Goal: Information Seeking & Learning: Learn about a topic

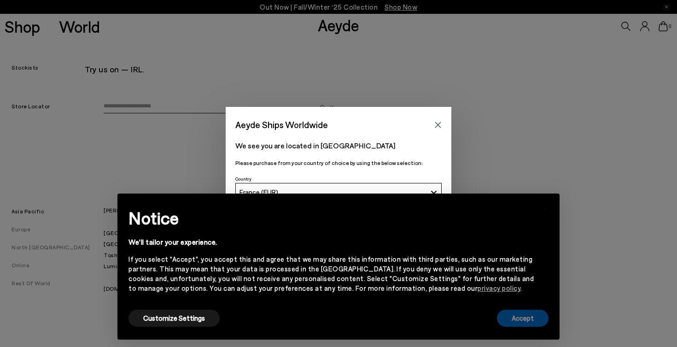
click at [518, 318] on button "Accept" at bounding box center [523, 318] width 52 height 17
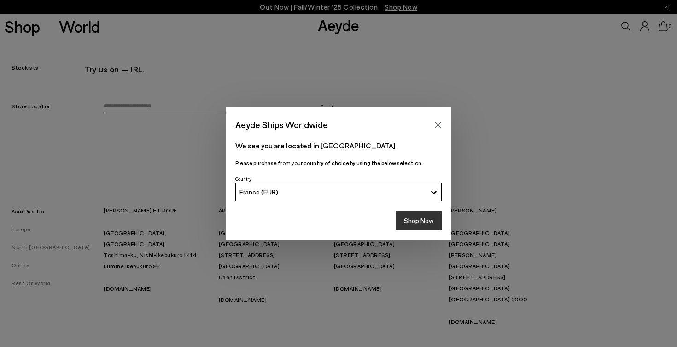
click at [406, 217] on button "Shop Now" at bounding box center [419, 220] width 46 height 19
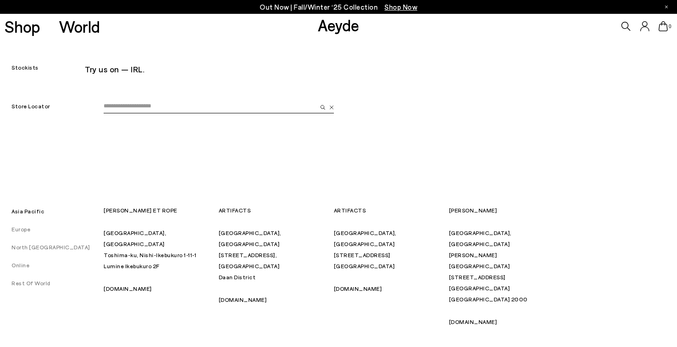
click at [131, 104] on input "email" at bounding box center [210, 107] width 213 height 14
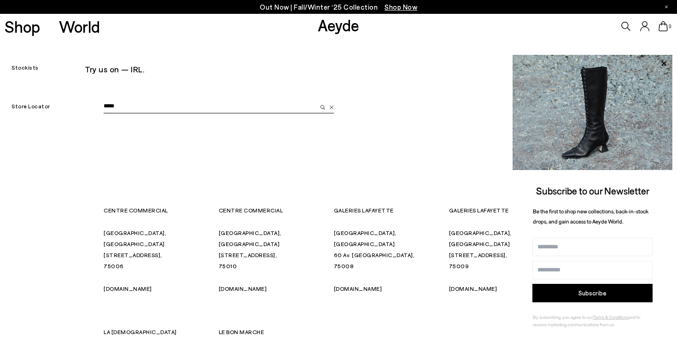
type input "*****"
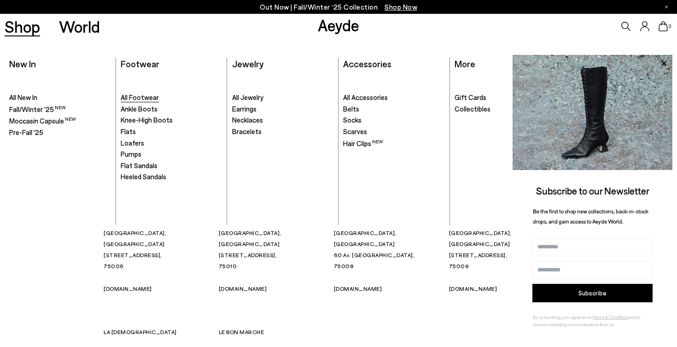
click at [136, 98] on span "All Footwear" at bounding box center [140, 97] width 38 height 8
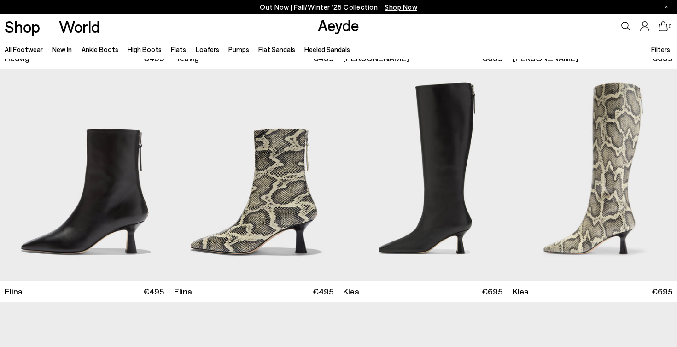
scroll to position [1058, 0]
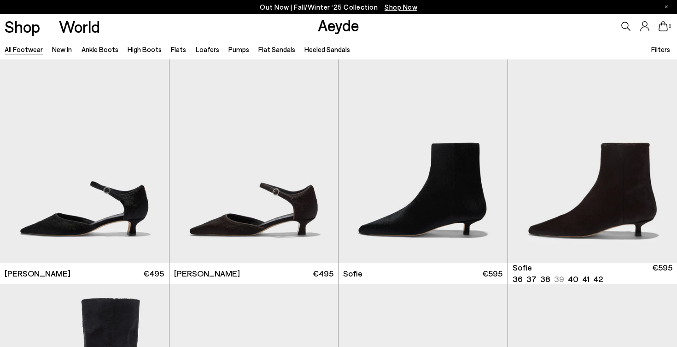
scroll to position [2576, 0]
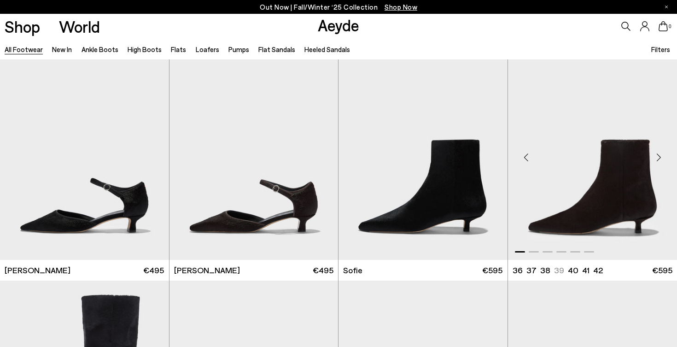
click at [654, 153] on div "Next slide" at bounding box center [659, 157] width 28 height 28
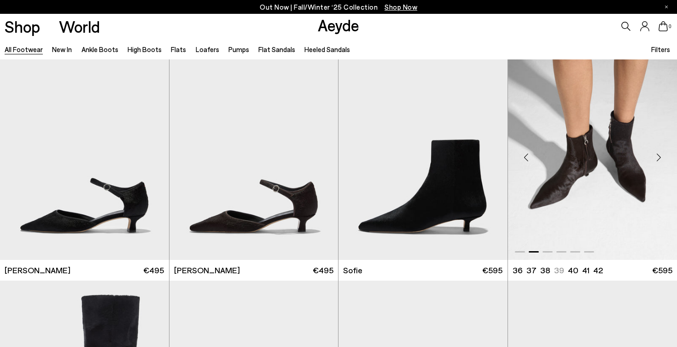
scroll to position [2816, 0]
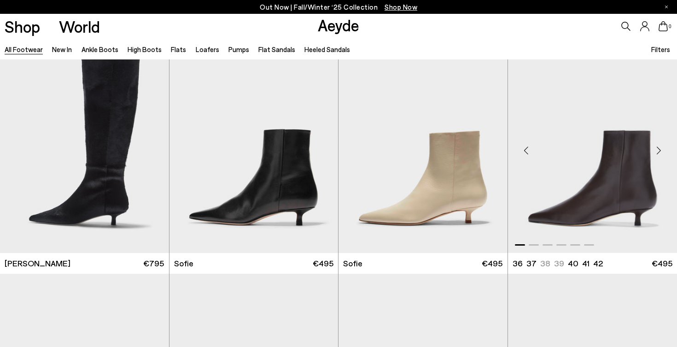
click at [656, 151] on div "Next slide" at bounding box center [659, 150] width 28 height 28
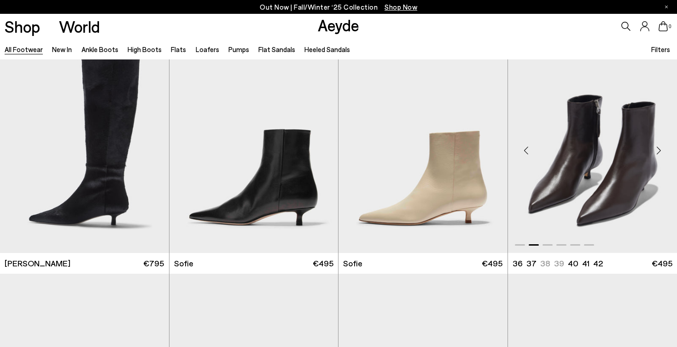
click at [656, 151] on div "Next slide" at bounding box center [659, 150] width 28 height 28
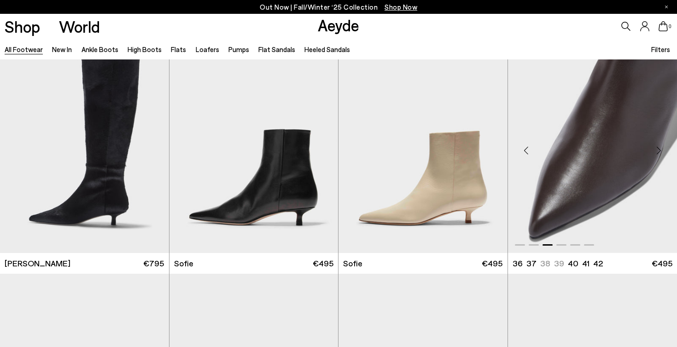
click at [656, 151] on div "Next slide" at bounding box center [659, 150] width 28 height 28
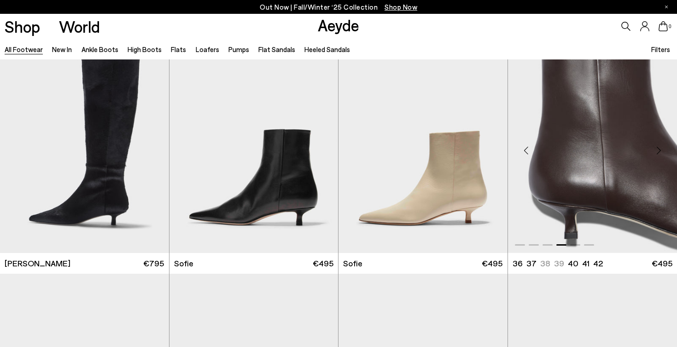
click at [656, 151] on div "Next slide" at bounding box center [659, 150] width 28 height 28
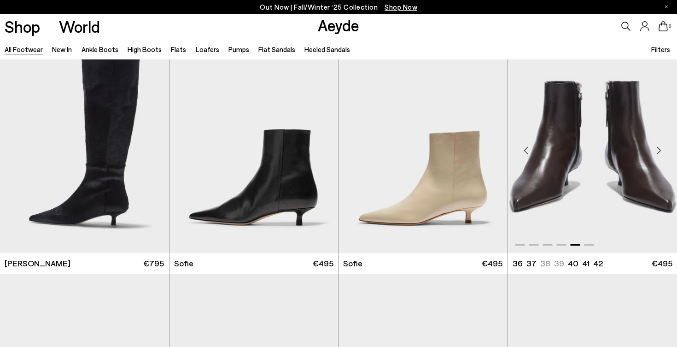
click at [656, 151] on div "Next slide" at bounding box center [659, 150] width 28 height 28
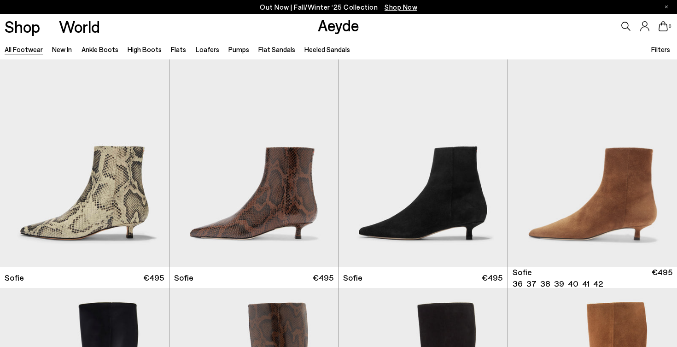
scroll to position [3286, 0]
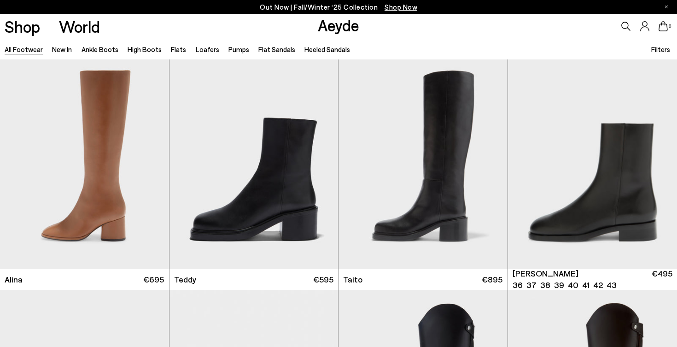
scroll to position [5178, 0]
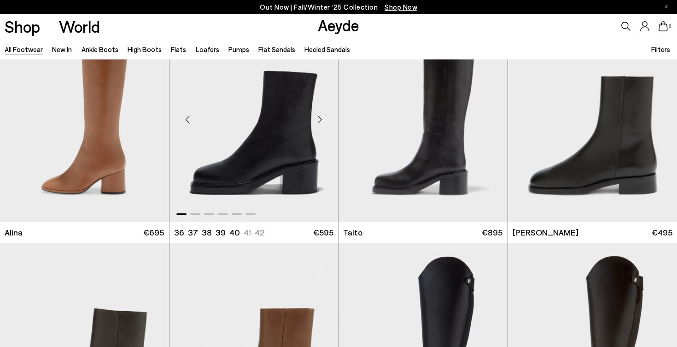
click at [316, 119] on div "Next slide" at bounding box center [320, 120] width 28 height 28
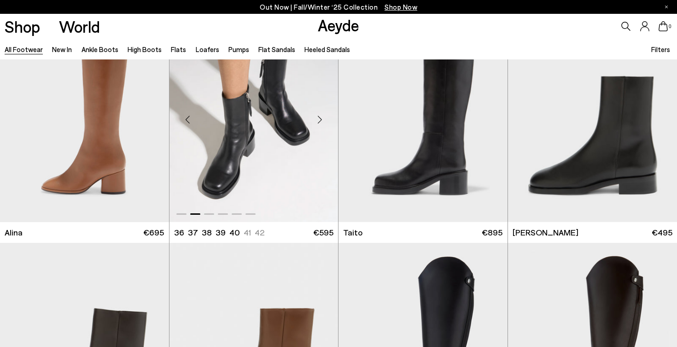
click at [316, 119] on div "Next slide" at bounding box center [320, 120] width 28 height 28
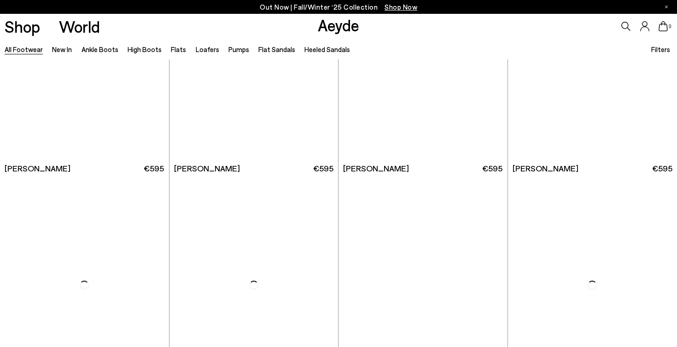
scroll to position [6987, 0]
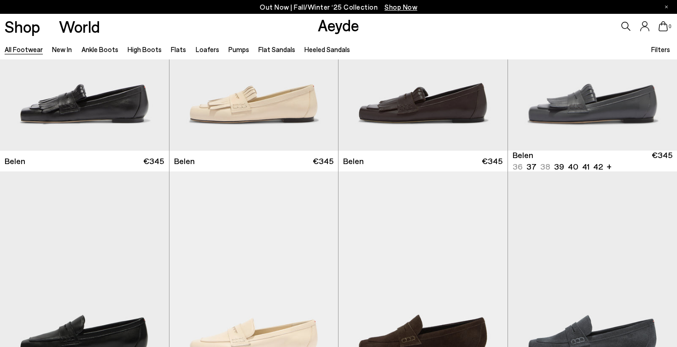
scroll to position [7600, 0]
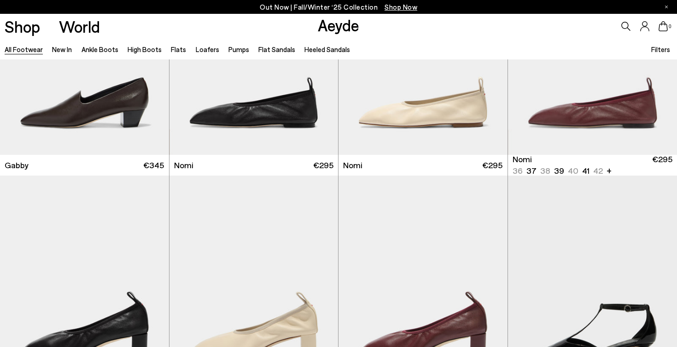
scroll to position [9423, 0]
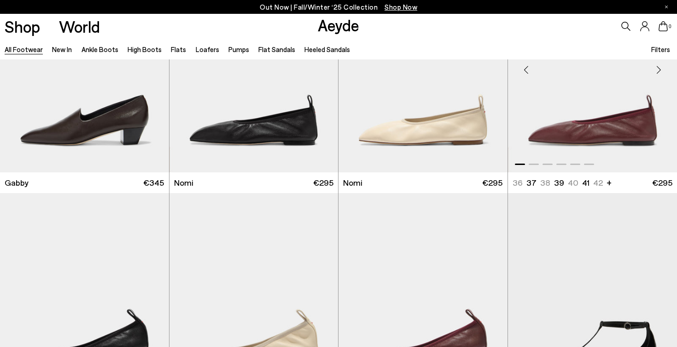
click at [660, 66] on div "Next slide" at bounding box center [659, 70] width 28 height 28
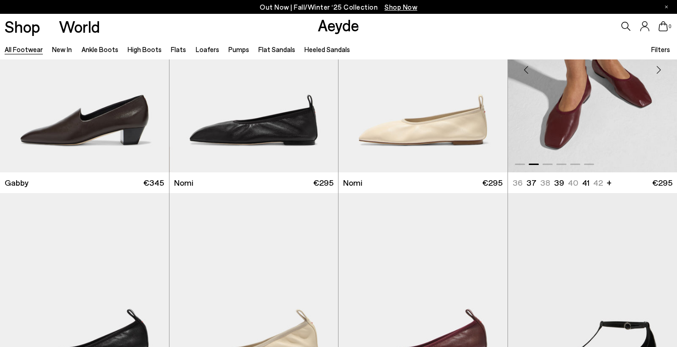
click at [660, 66] on div "Next slide" at bounding box center [659, 70] width 28 height 28
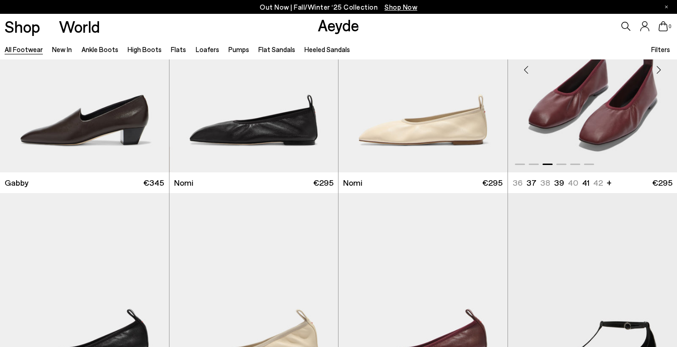
scroll to position [9383, 0]
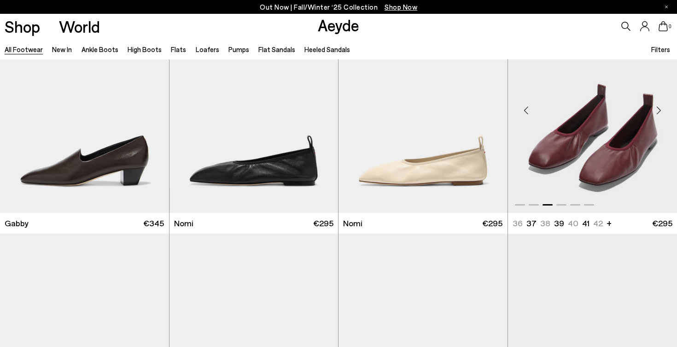
click at [654, 107] on div "Next slide" at bounding box center [659, 111] width 28 height 28
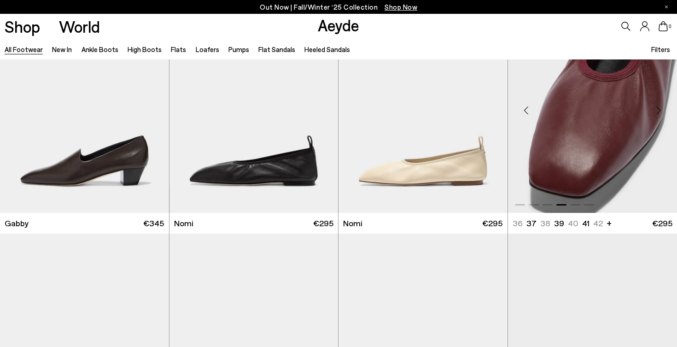
click at [654, 107] on div "Next slide" at bounding box center [659, 111] width 28 height 28
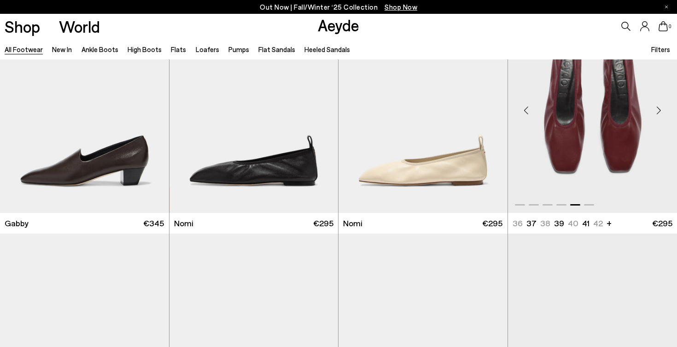
click at [654, 107] on div "Next slide" at bounding box center [659, 111] width 28 height 28
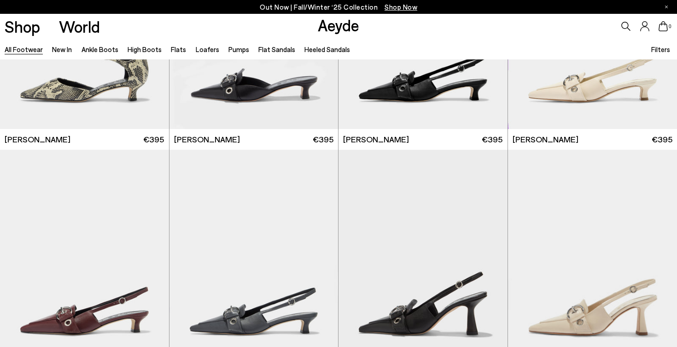
scroll to position [10369, 0]
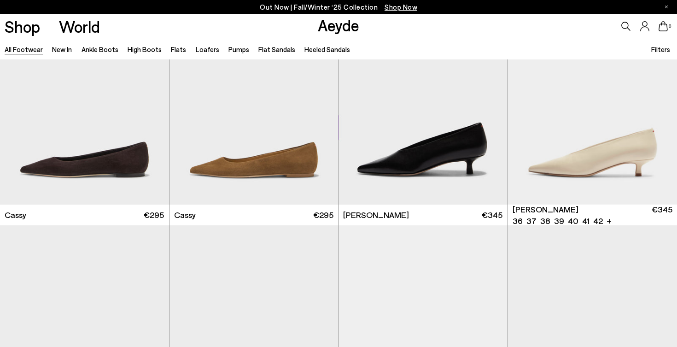
scroll to position [11310, 0]
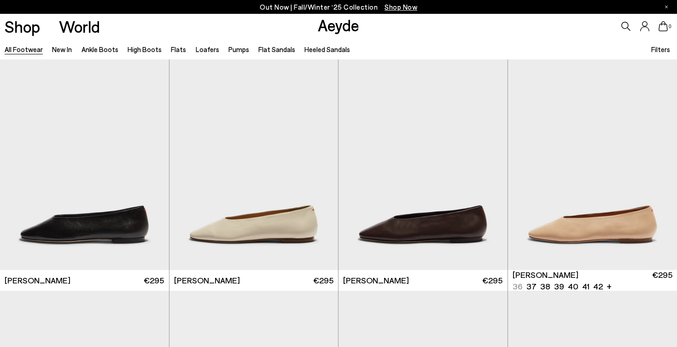
scroll to position [12658, 0]
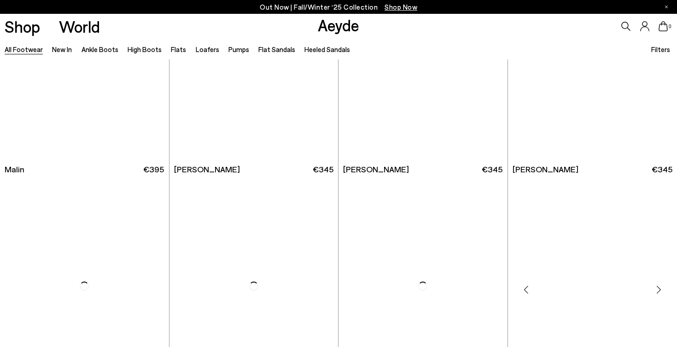
scroll to position [14098, 0]
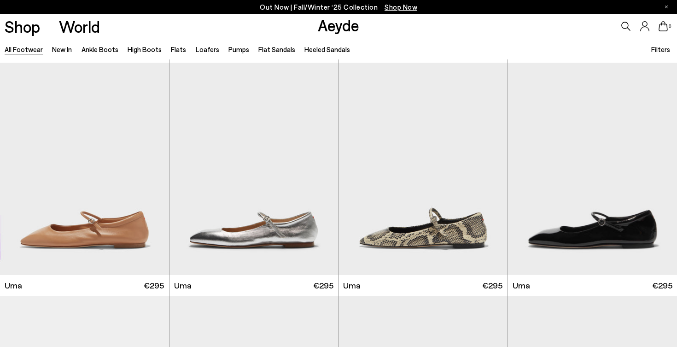
scroll to position [15445, 0]
